Goal: Transaction & Acquisition: Purchase product/service

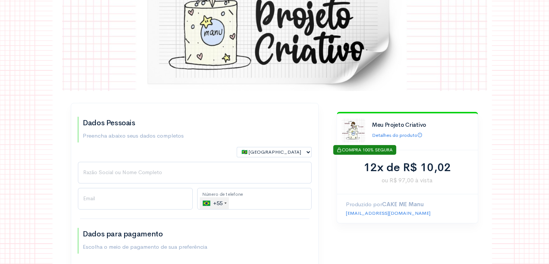
scroll to position [75, 0]
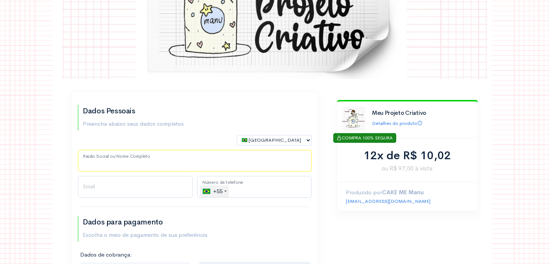
click at [156, 161] on input "Razão Social ou Nome Completo" at bounding box center [195, 161] width 234 height 22
type input "[PERSON_NAME] [PERSON_NAME]"
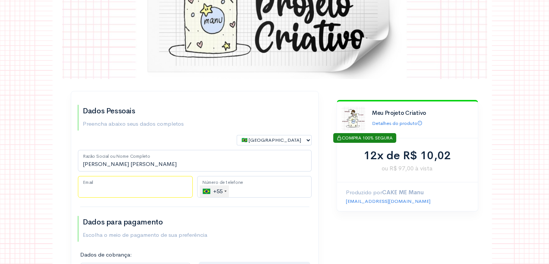
type input "[EMAIL_ADDRESS][DOMAIN_NAME]"
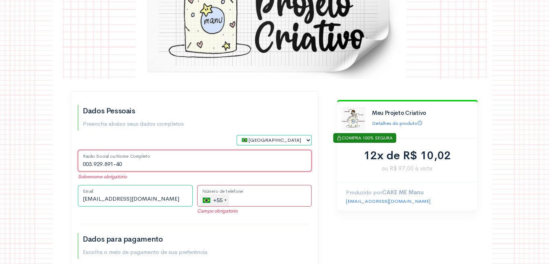
click at [157, 164] on input "003.929.891-40" at bounding box center [195, 161] width 234 height 22
click at [158, 165] on input "003.929.891-40" at bounding box center [195, 161] width 234 height 22
click at [136, 164] on input "003.929.891-40" at bounding box center [195, 161] width 234 height 22
drag, startPoint x: 136, startPoint y: 164, endPoint x: 82, endPoint y: 161, distance: 53.8
click at [82, 161] on input "003.929.891-40" at bounding box center [195, 161] width 234 height 22
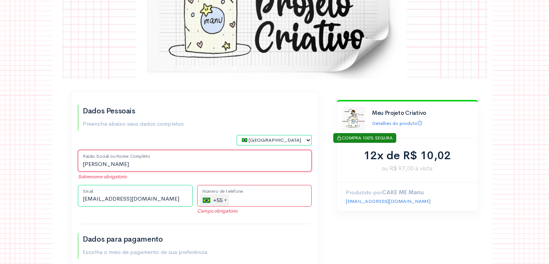
type input "[PERSON_NAME]"
click at [93, 200] on div "[EMAIL_ADDRESS][DOMAIN_NAME] Email" at bounding box center [135, 202] width 119 height 35
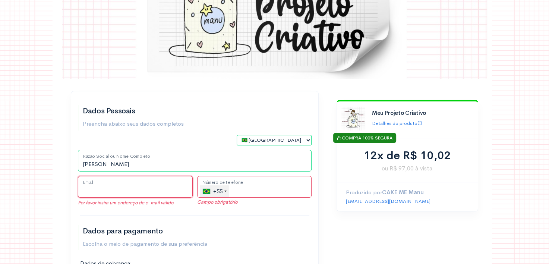
click at [91, 192] on input "Email" at bounding box center [135, 187] width 115 height 22
paste input "[EMAIL_ADDRESS][DOMAIN_NAME]"
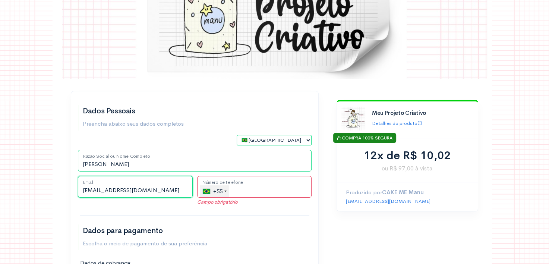
type input "[EMAIL_ADDRESS][DOMAIN_NAME]"
click at [261, 193] on input "tel" at bounding box center [254, 187] width 115 height 22
click at [231, 190] on input "[PHONE_NUMBER]" at bounding box center [254, 187] width 115 height 22
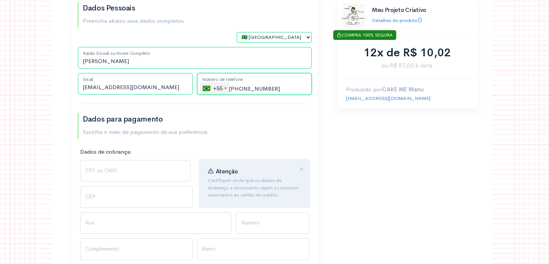
scroll to position [186, 0]
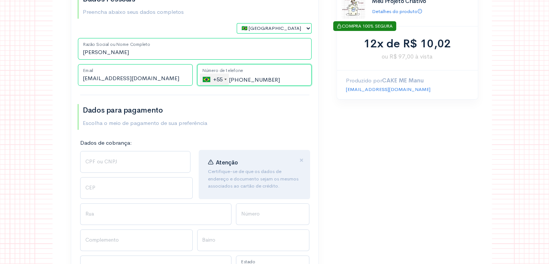
type input "[PHONE_NUMBER]"
click at [153, 160] on input "CPF ou CNPJ" at bounding box center [135, 162] width 110 height 22
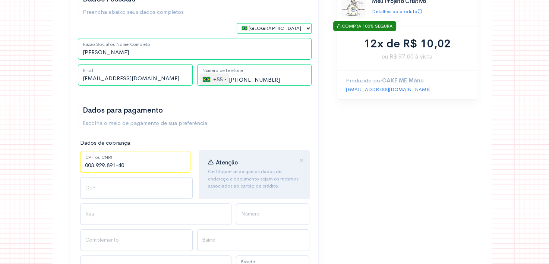
type input "003.929.891-40"
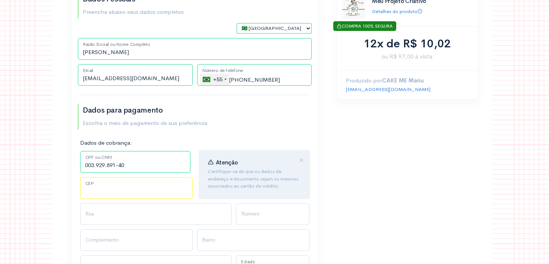
click at [151, 191] on input "CEP" at bounding box center [136, 188] width 113 height 22
type input "72005770"
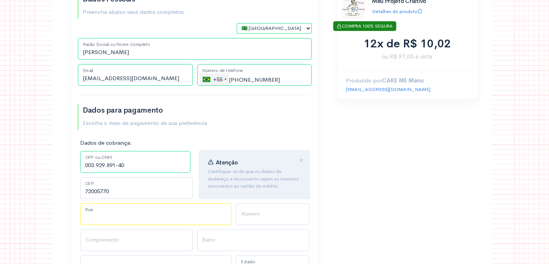
click at [157, 219] on input "Rua" at bounding box center [155, 214] width 151 height 22
type input "[STREET_ADDRESS]"
type input "Setor Habitacional [PERSON_NAME]"
type input "[GEOGRAPHIC_DATA]"
select select "DF"
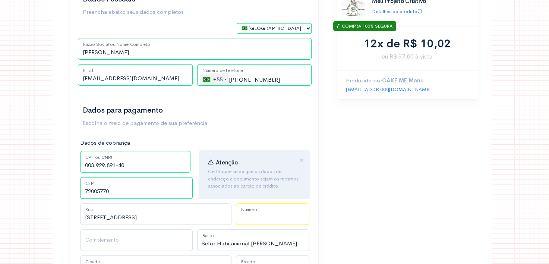
click at [246, 217] on input "Número" at bounding box center [272, 214] width 73 height 22
type input "26b"
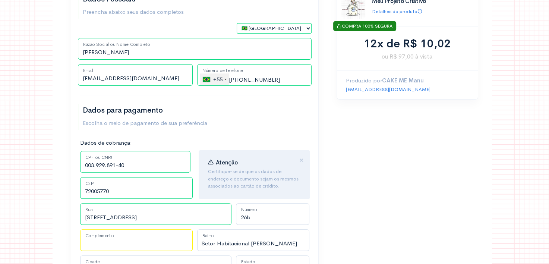
click at [169, 244] on input "Complemento" at bounding box center [136, 240] width 113 height 22
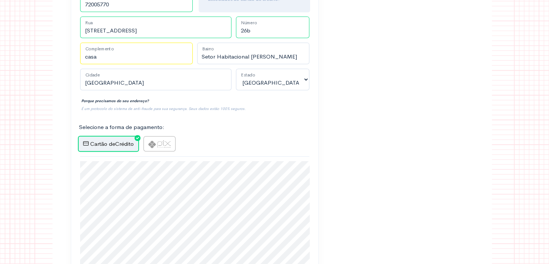
scroll to position [410, 0]
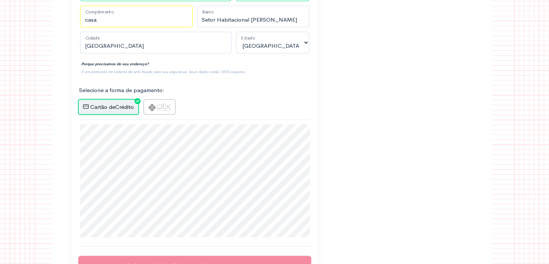
type input "casa"
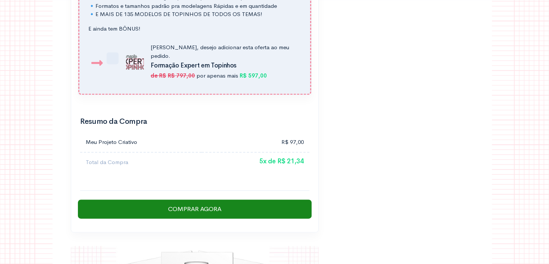
scroll to position [1007, 0]
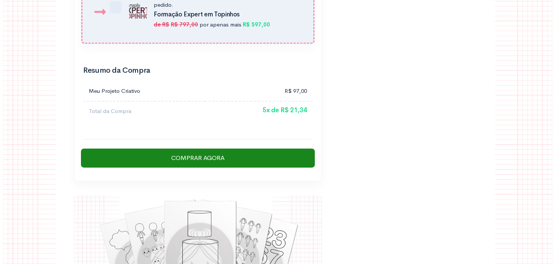
scroll to position [1081, 0]
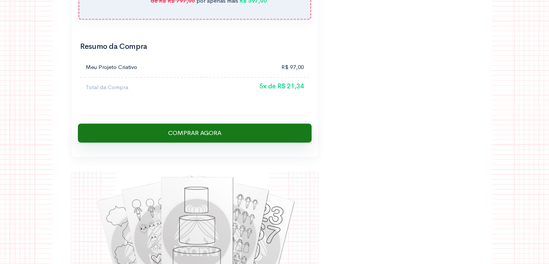
click at [245, 123] on input "Comprar Agora" at bounding box center [195, 132] width 234 height 19
